Goal: Communication & Community: Answer question/provide support

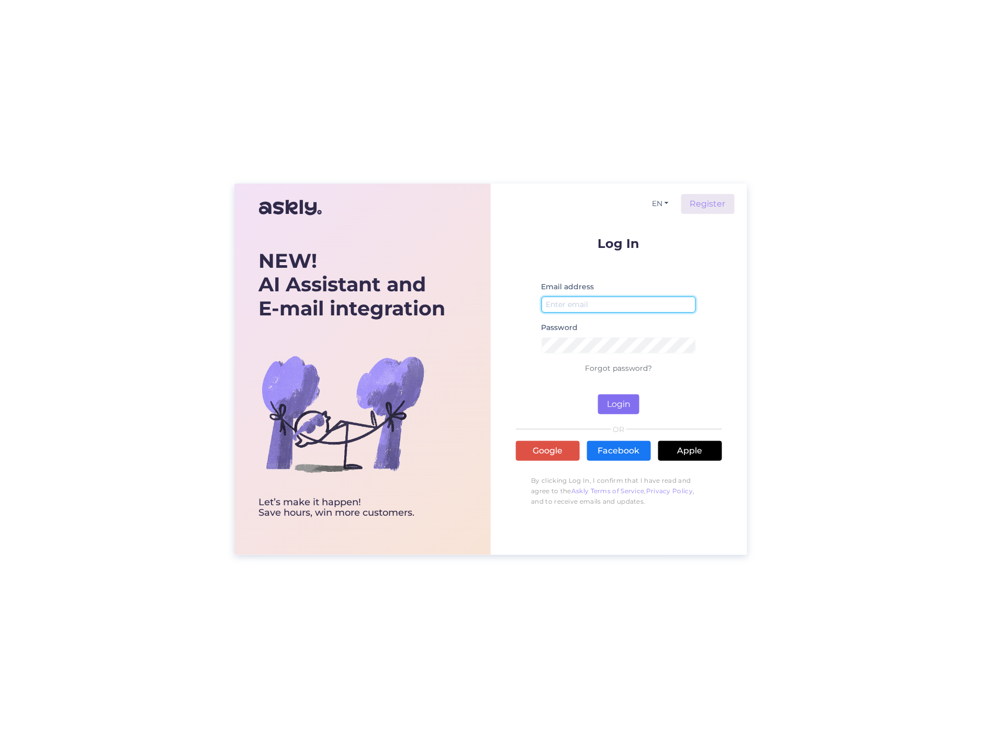
type input "[PERSON_NAME][EMAIL_ADDRESS][DOMAIN_NAME]"
click at [613, 404] on button "Login" at bounding box center [618, 404] width 41 height 20
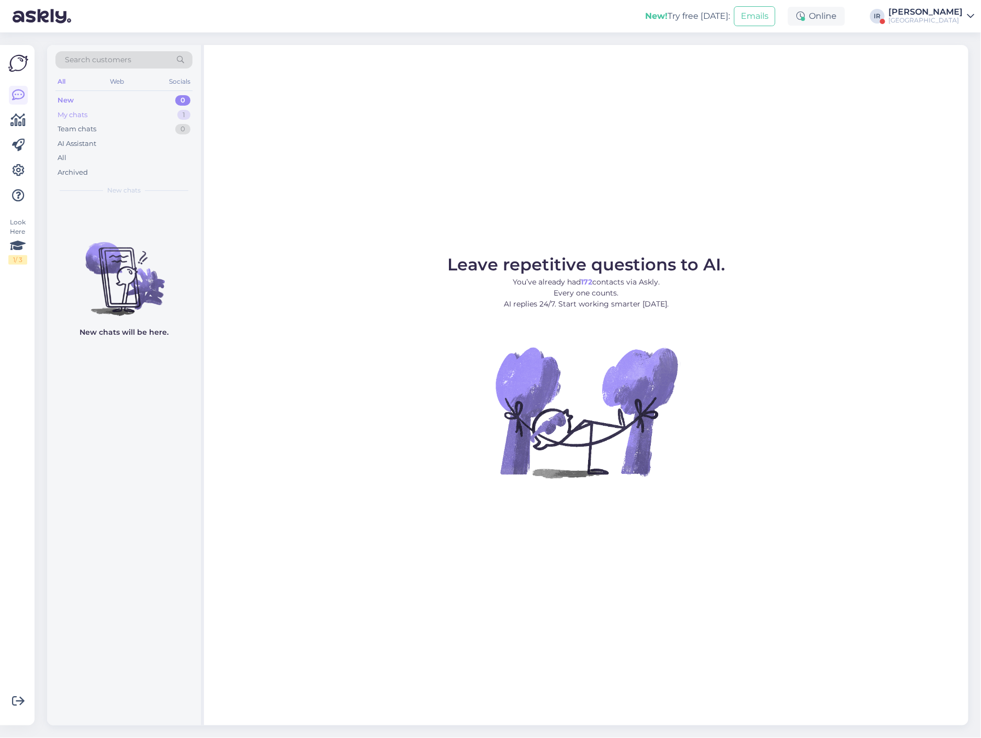
click at [112, 118] on div "My chats 1" at bounding box center [123, 115] width 137 height 15
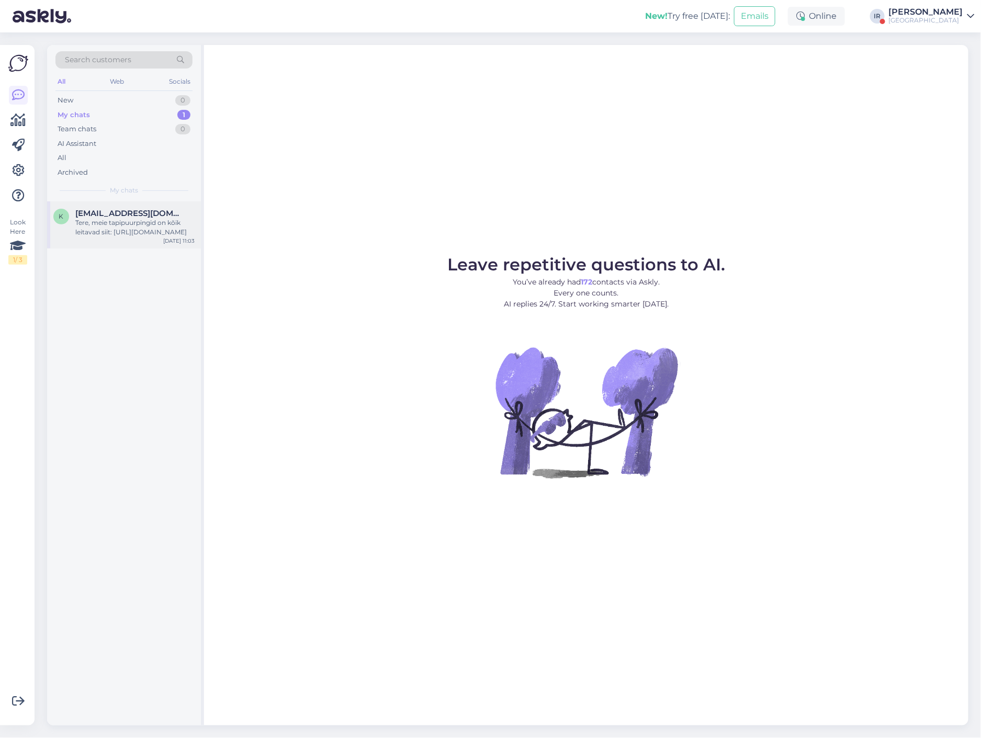
click at [128, 229] on div "Tere, meie tapipuurpingid on kõik leitavad siit: [URL][DOMAIN_NAME]" at bounding box center [134, 227] width 119 height 19
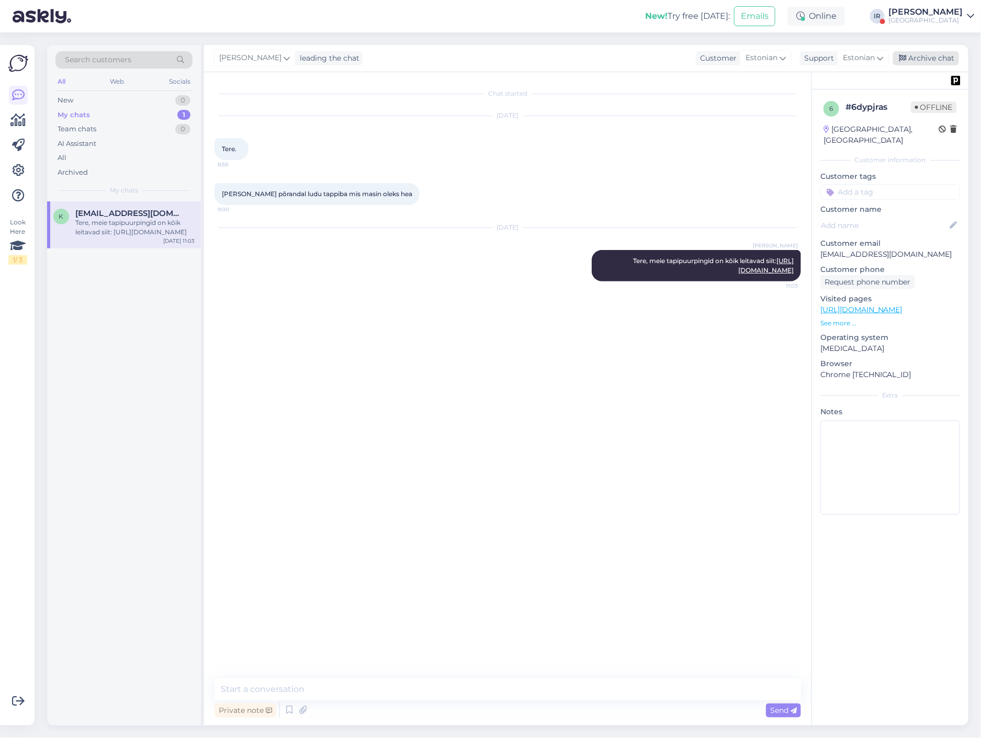
click at [917, 59] on div "Archive chat" at bounding box center [926, 58] width 66 height 14
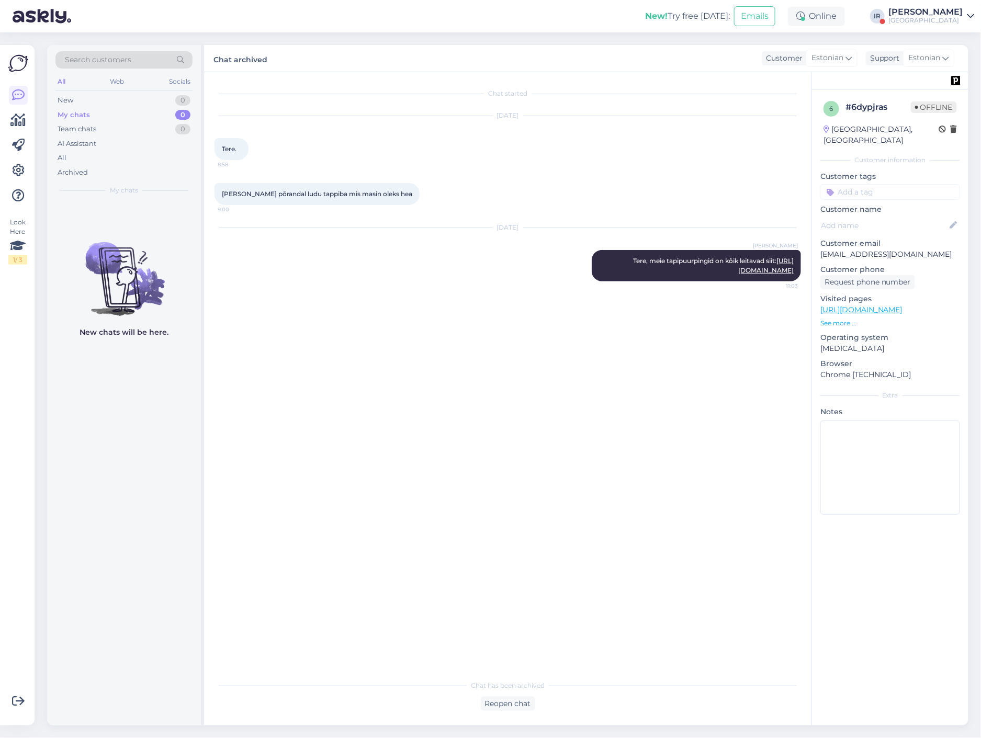
click at [938, 16] on div "[GEOGRAPHIC_DATA]" at bounding box center [926, 20] width 74 height 8
click at [945, 88] on button "Open" at bounding box center [951, 86] width 29 height 16
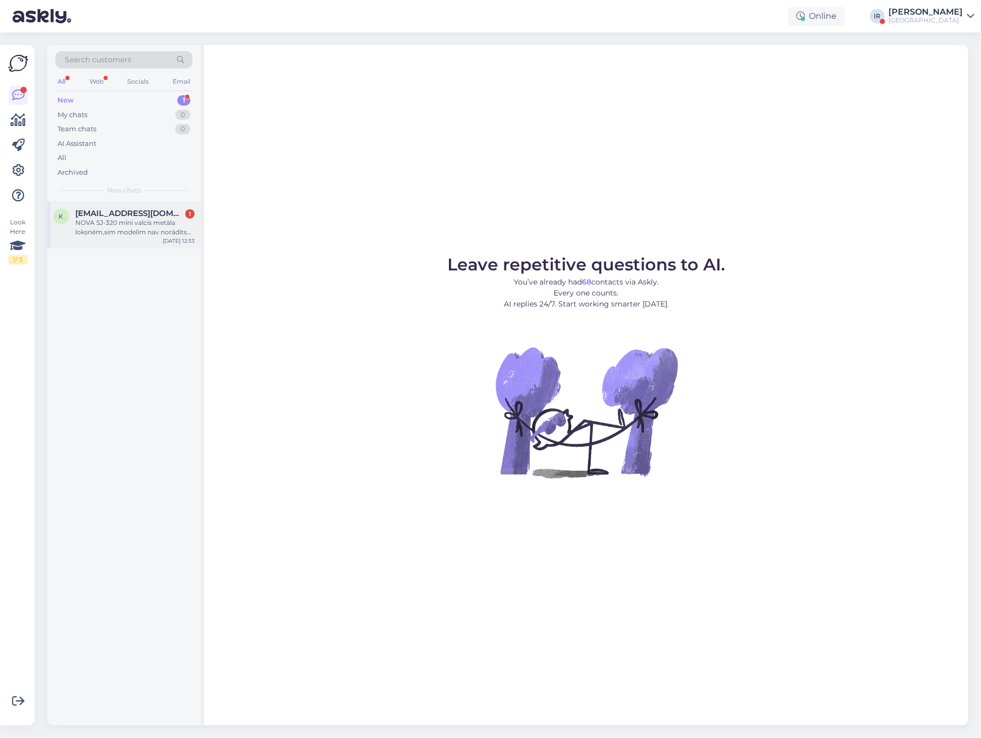
click at [121, 229] on div "NOVA SJ-320 mini valcis metāla loksnēm,sim modelim nav norādīts rievu izmērs. V…" at bounding box center [134, 227] width 119 height 19
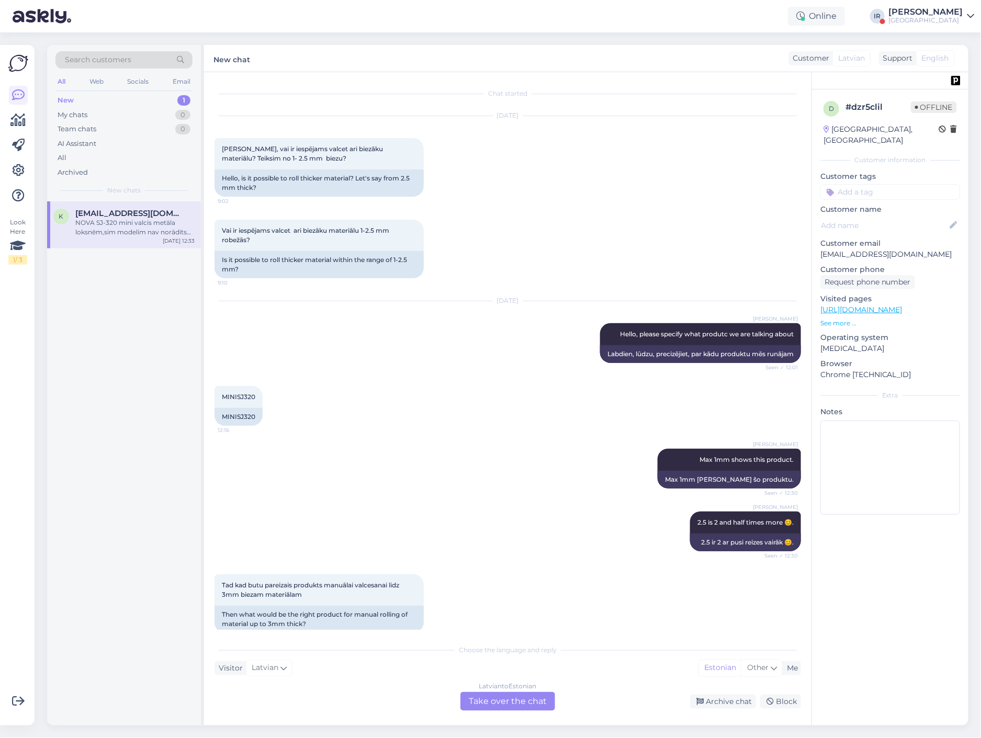
scroll to position [843, 0]
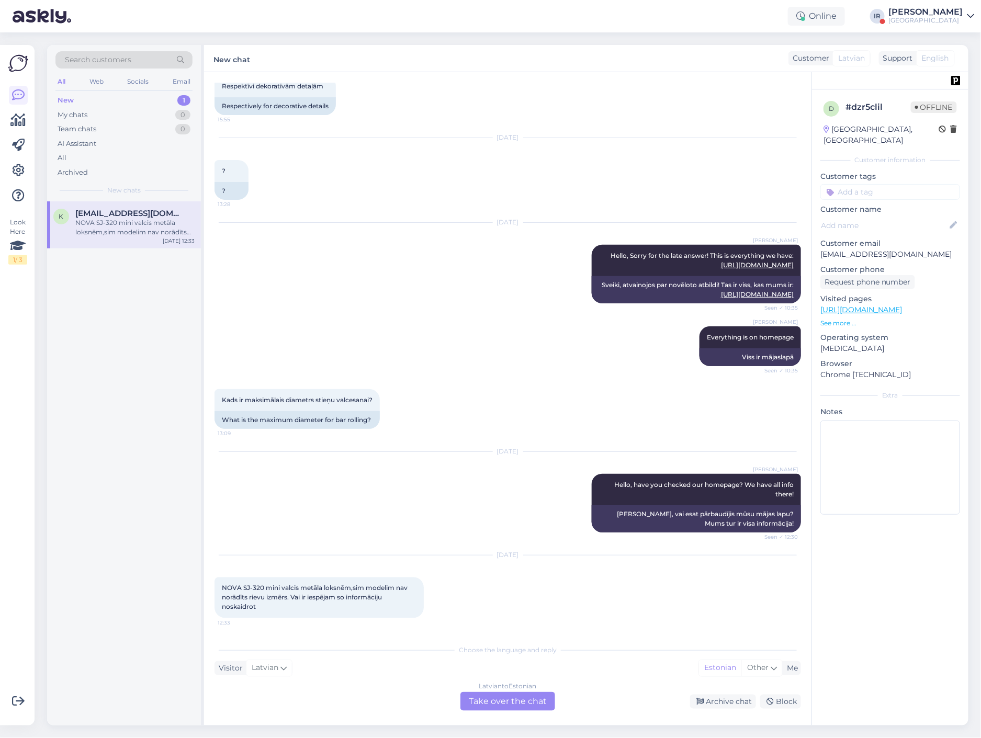
click at [508, 704] on div "[DEMOGRAPHIC_DATA] to Estonian Take over the chat" at bounding box center [507, 701] width 95 height 19
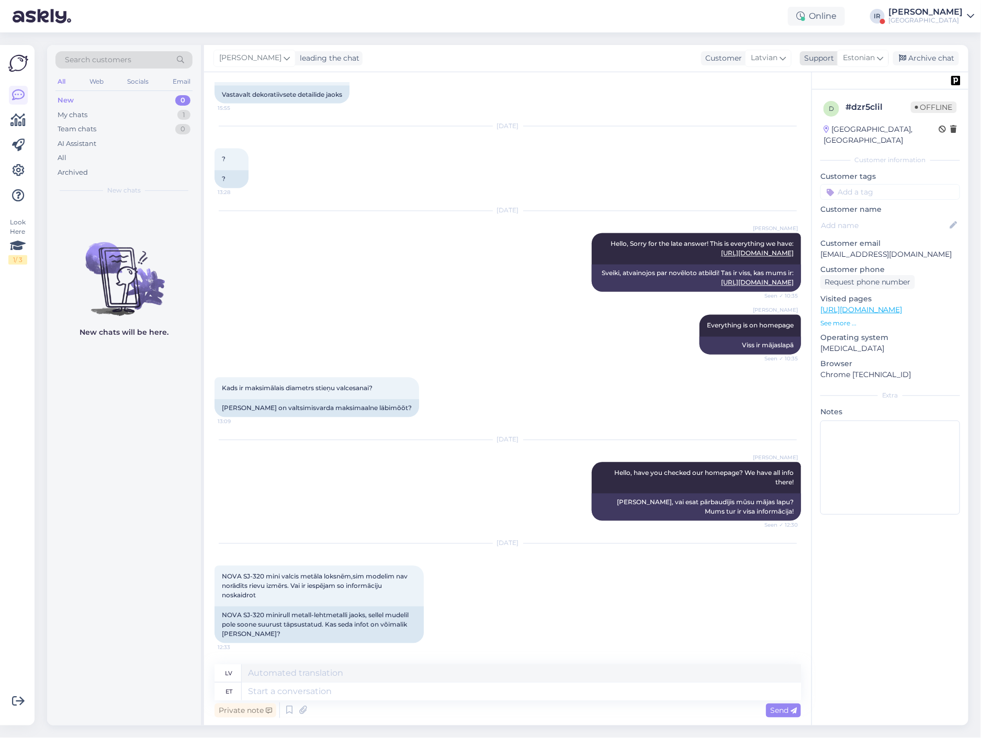
click at [870, 62] on span "Estonian" at bounding box center [858, 58] width 32 height 12
click at [816, 167] on link "English" at bounding box center [844, 163] width 115 height 17
click at [312, 694] on textarea at bounding box center [521, 691] width 559 height 18
click at [347, 691] on textarea at bounding box center [521, 691] width 559 height 18
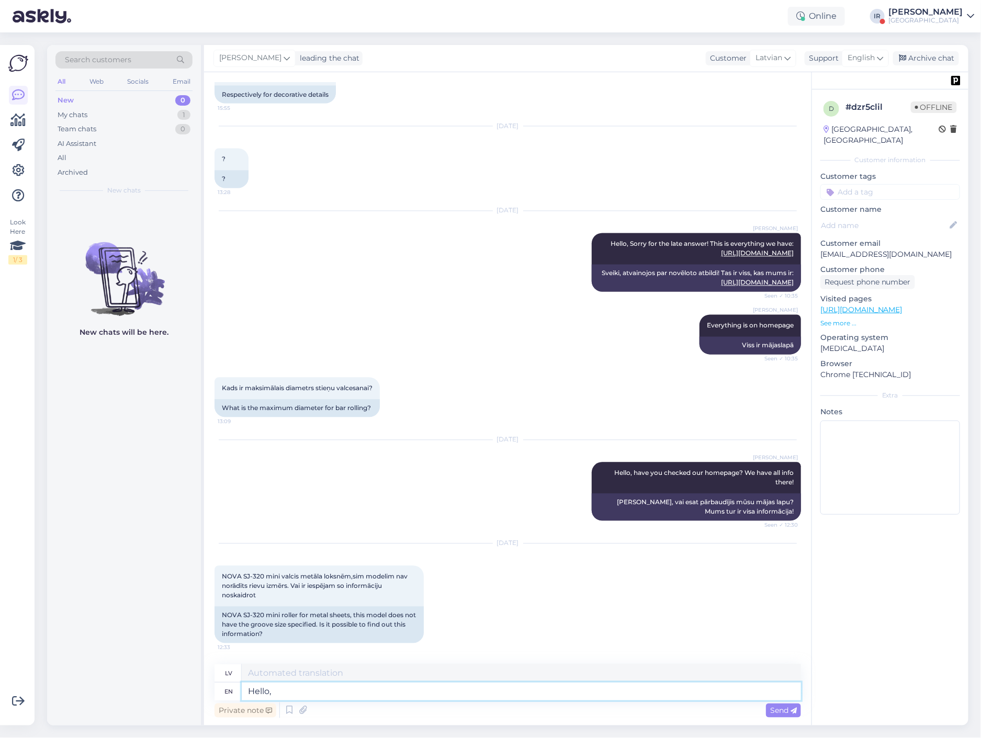
type textarea "Hello,"
type textarea "Sveiki,"
type textarea "Hello, I'a"
type textarea "Sveiki, es"
type textarea "Hello, I'am che"
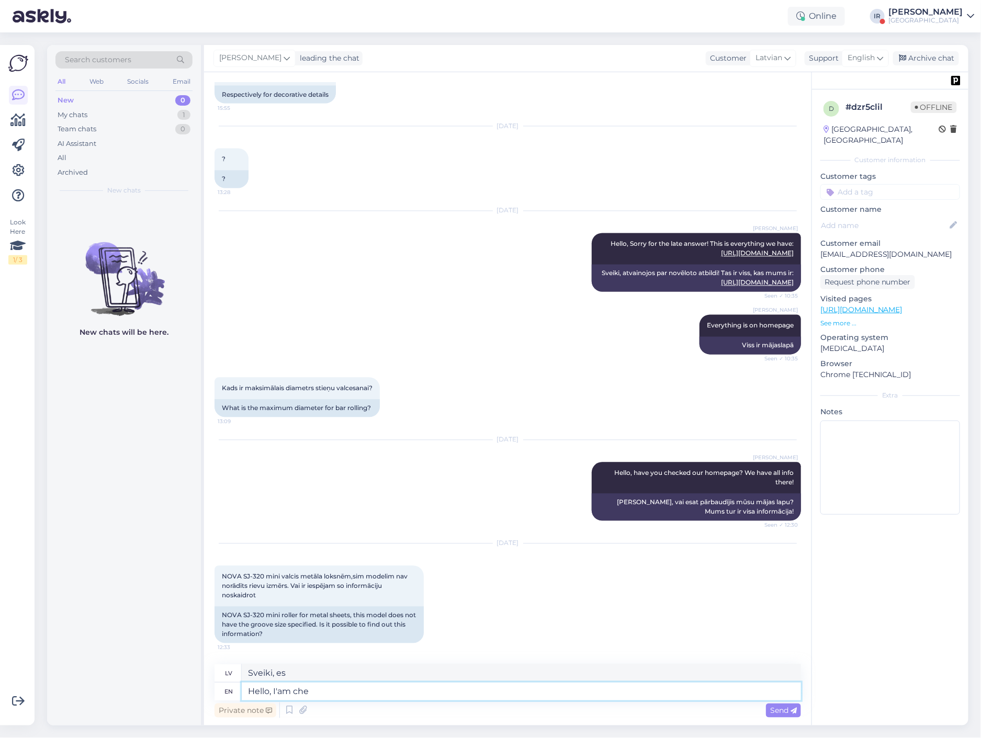
type textarea "Sveiki, es esmu"
type textarea "Hello, I'am checking"
type textarea "Sveiki, es pārbaudu"
type textarea "Hello, I'am checking this i"
type textarea "Sveiki, es to pārbaudu"
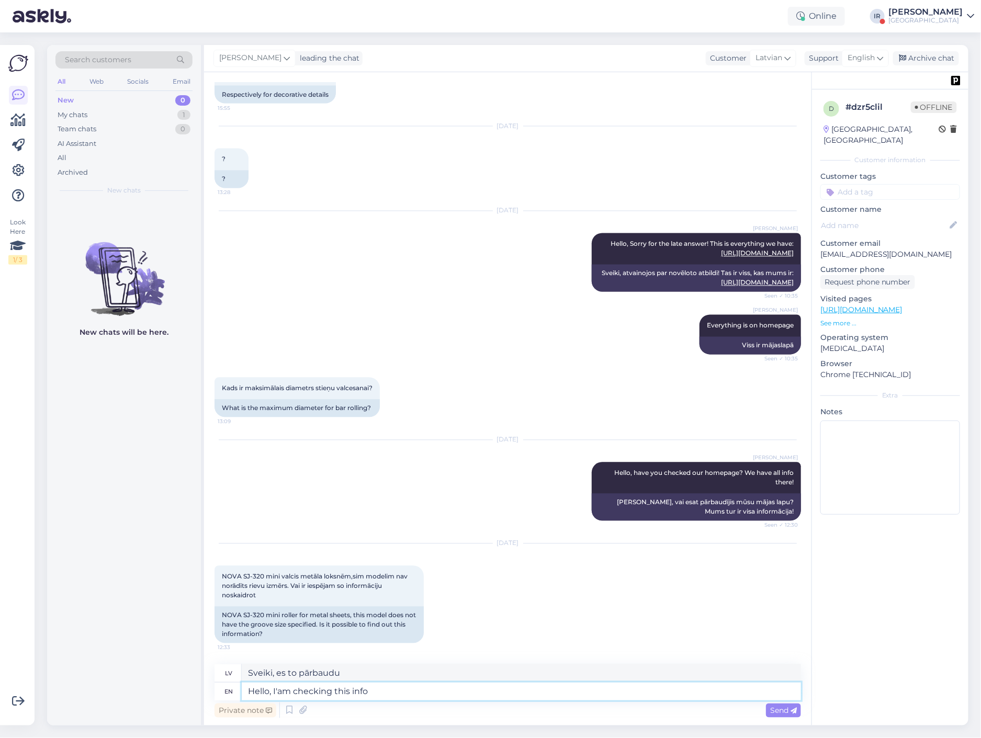
type textarea "Hello, I'am checking this info"
type textarea "Sveiki, es pārbaudu šo informāciju."
type textarea "Hello, I'am checking this info for y"
type textarea "Sveiki, es pārbaudu šo informāciju"
type textarea "Hello, I'am checking this info for you"
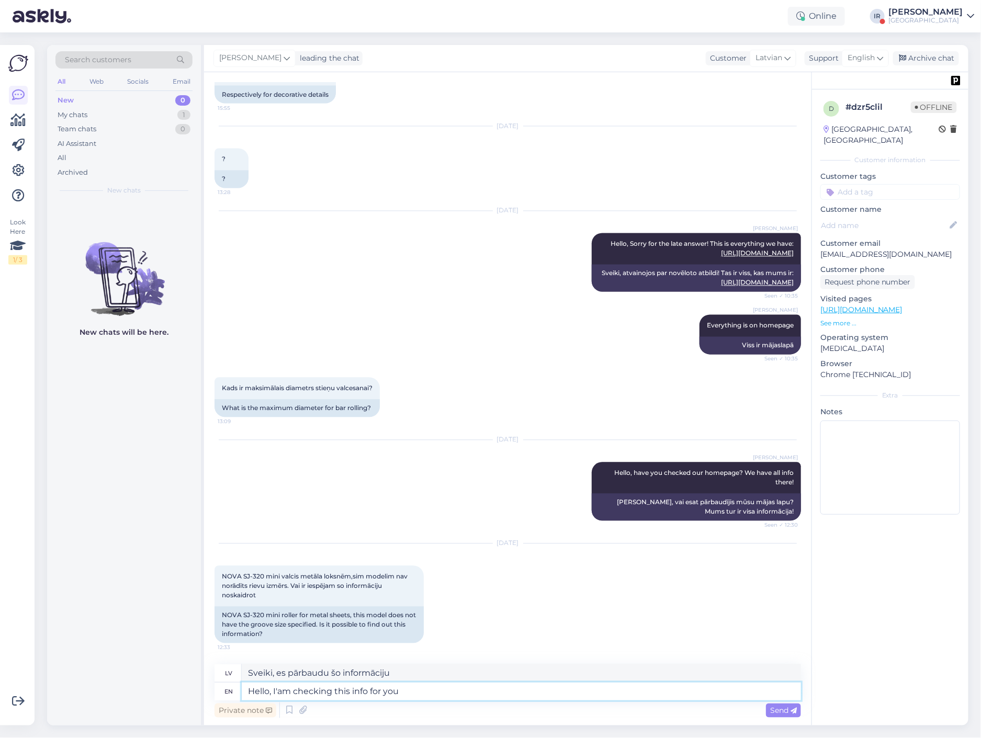
type textarea "Sveiki, es pārbaudu šo informāciju [PERSON_NAME]."
type textarea "Hello, I'am checking this info for you. It c"
type textarea "Sveiki, es pārbaudu šo informāciju [PERSON_NAME]. Tā"
type textarea "Hello, I'am checking this info for you. It could"
type textarea "Sveiki, es pārbaudu šo informāciju [PERSON_NAME]. Tā varētu būt"
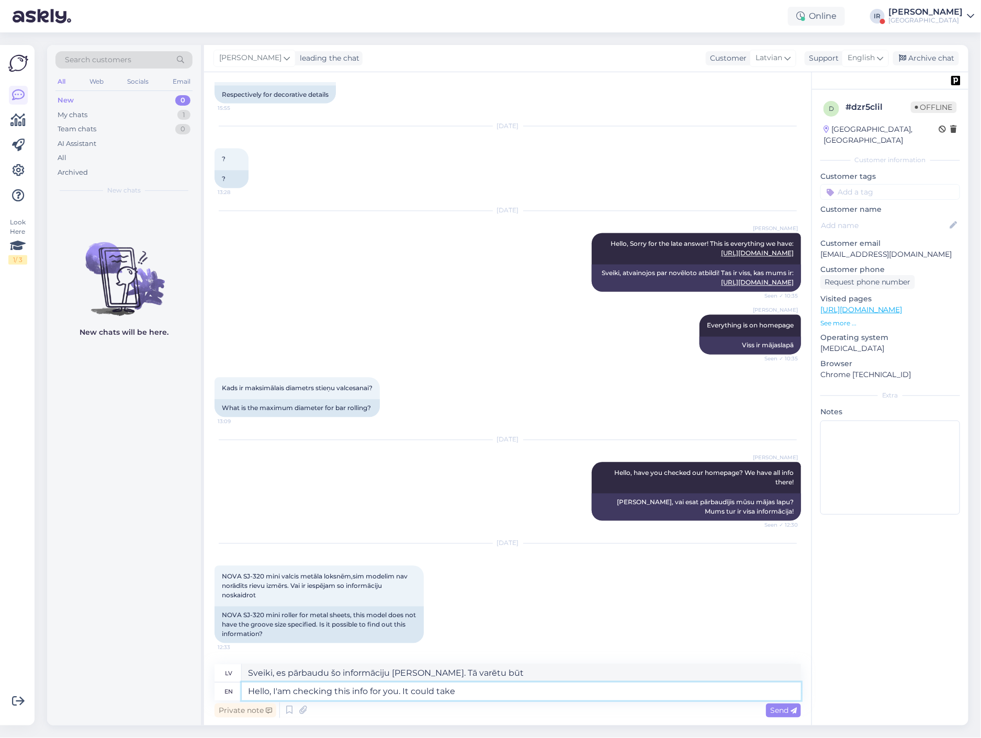
type textarea "Hello, I'am checking this info for you. It could take 1"
type textarea "Sveiki, es pārbaudu šo informāciju [PERSON_NAME]. Tas varētu aizņemt"
type textarea "Hello, I'am checking this info for you. It could take 1"
type textarea "Sveiki, es pārbaudu šo informāciju [PERSON_NAME]. Tas varētu aizņemt 1 laiku."
type textarea "Hello, I'am checking this info for you. It could take"
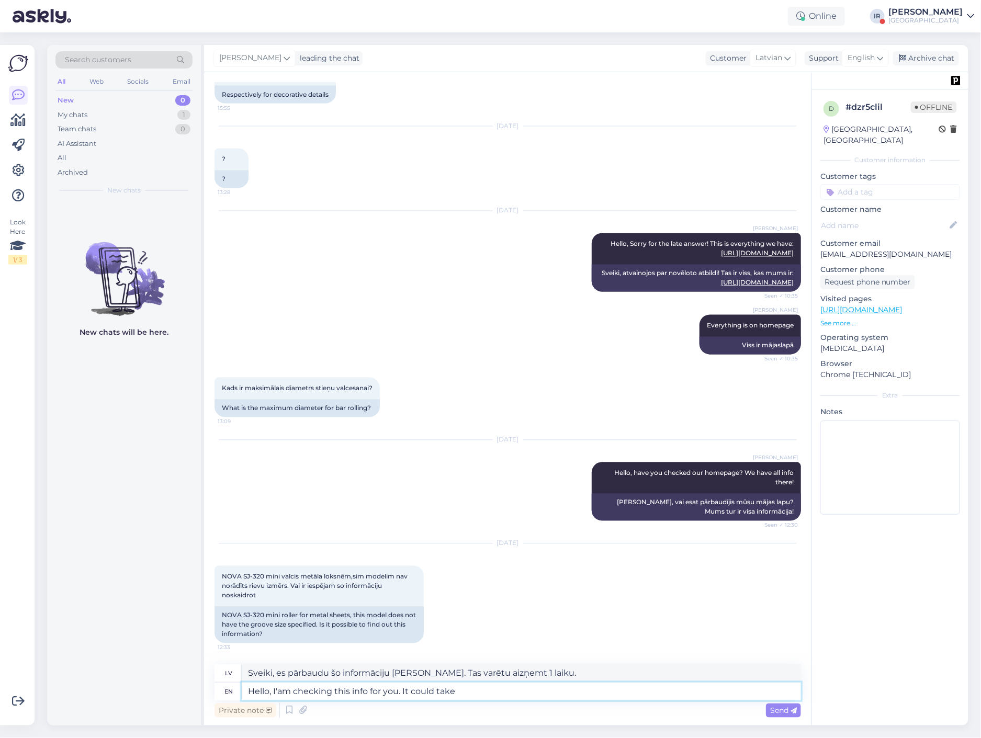
type textarea "Sveiki, es pārbaudu šo informāciju [PERSON_NAME]. Tas varētu aizņemt"
type textarea "Hello, I'am checking this info for you. It"
type textarea "Sveiki, es pārbaudu šo informāciju [PERSON_NAME]. Tā"
type textarea "Hello, I'am checking this info for you."
type textarea "Sveiki, es pārbaudu šo informāciju [PERSON_NAME]."
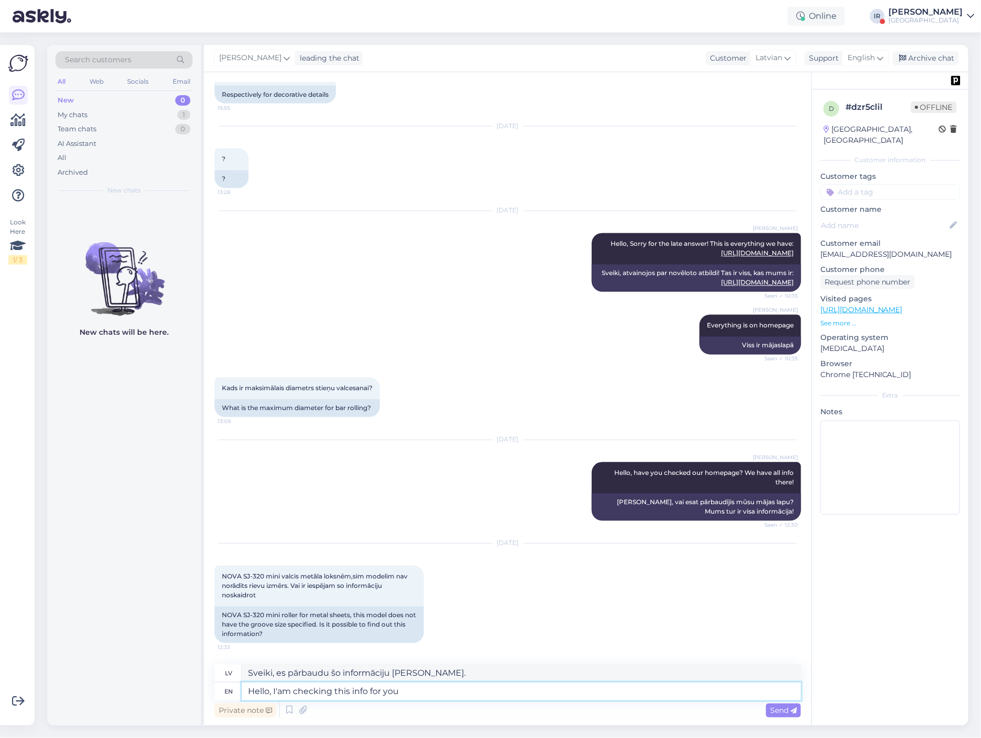
type textarea "Hello, I'am checking this info for you!"
type textarea "Sveiki, es pārbaudu šo informāciju [PERSON_NAME]!"
